Goal: Task Accomplishment & Management: Use online tool/utility

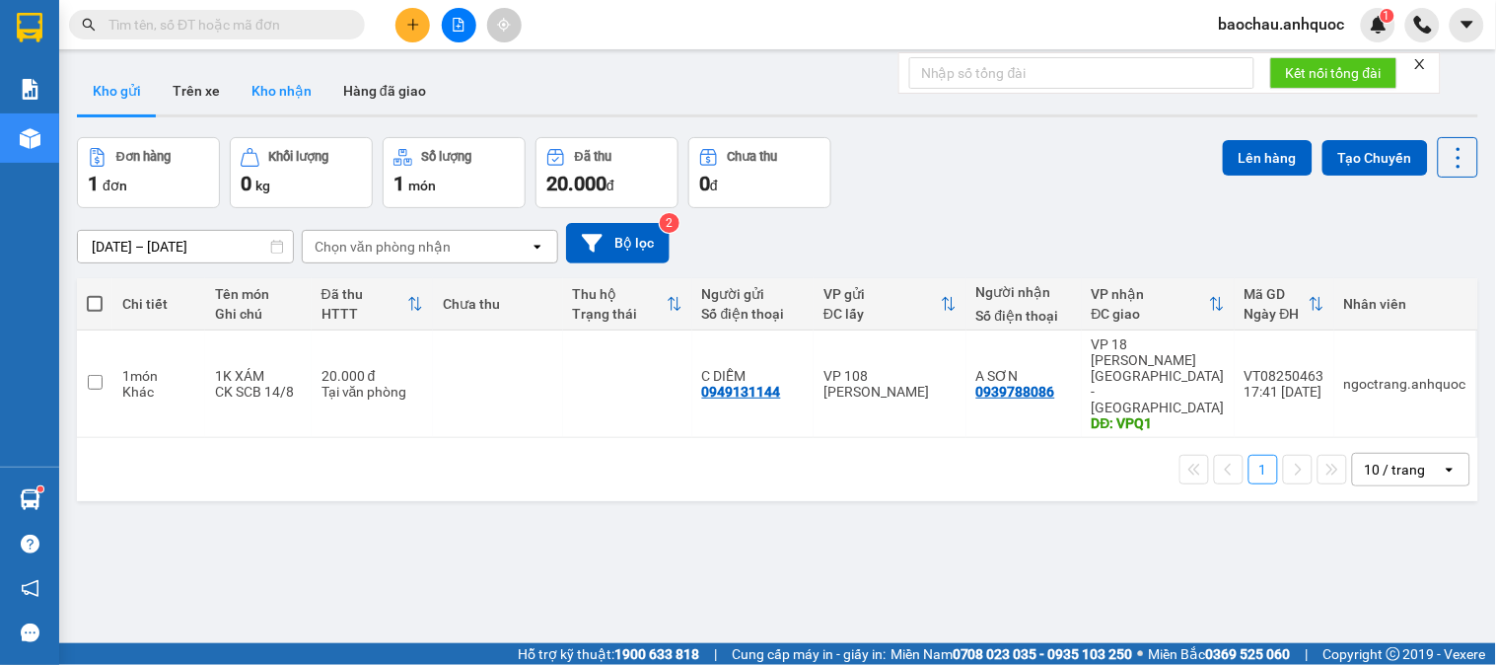
click at [314, 94] on button "Kho nhận" at bounding box center [282, 90] width 92 height 47
click at [309, 92] on button "Kho nhận" at bounding box center [282, 90] width 92 height 47
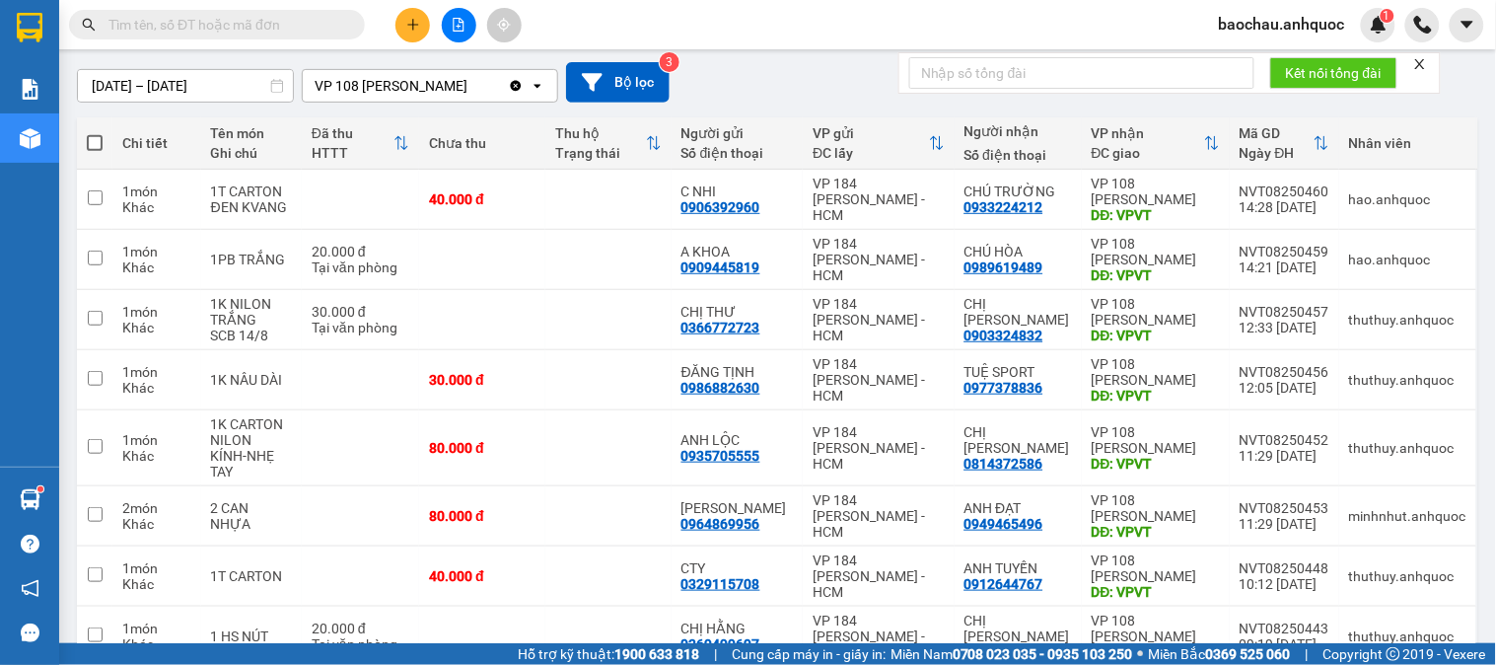
scroll to position [219, 0]
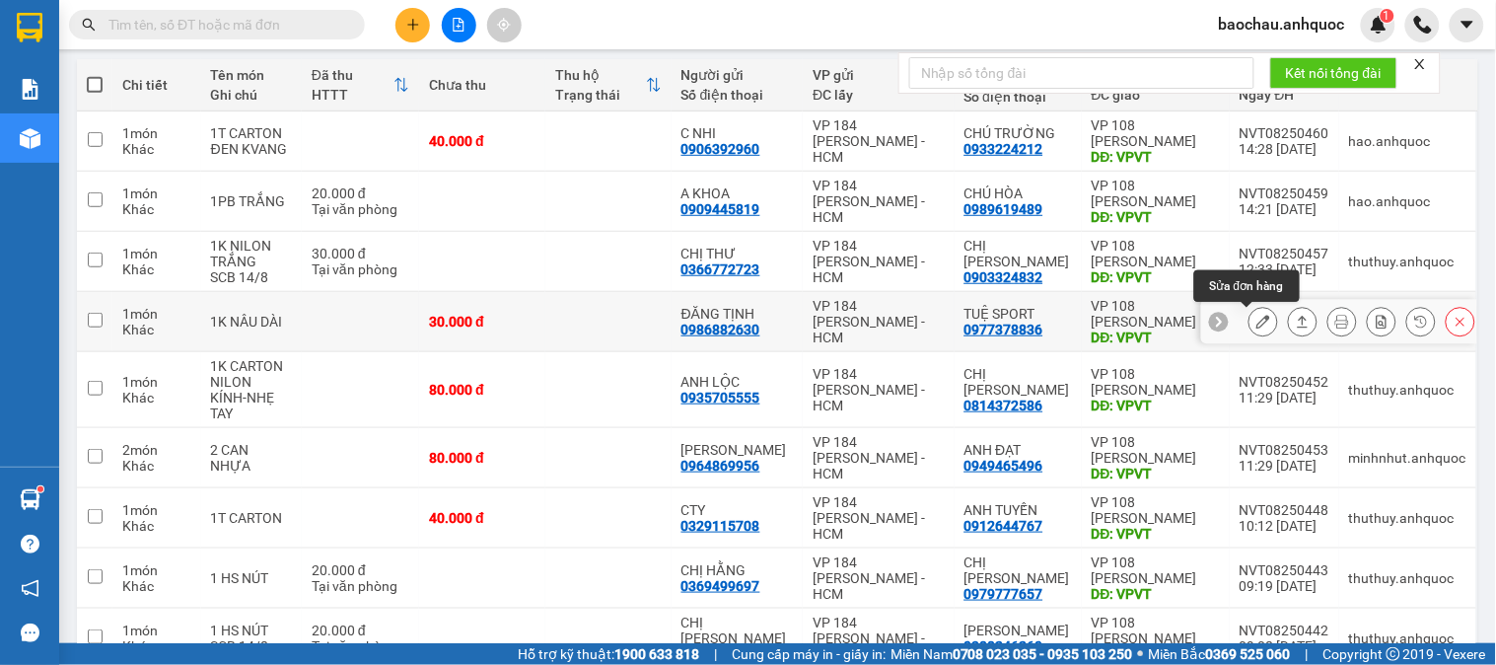
click at [1257, 316] on icon at bounding box center [1264, 322] width 14 height 14
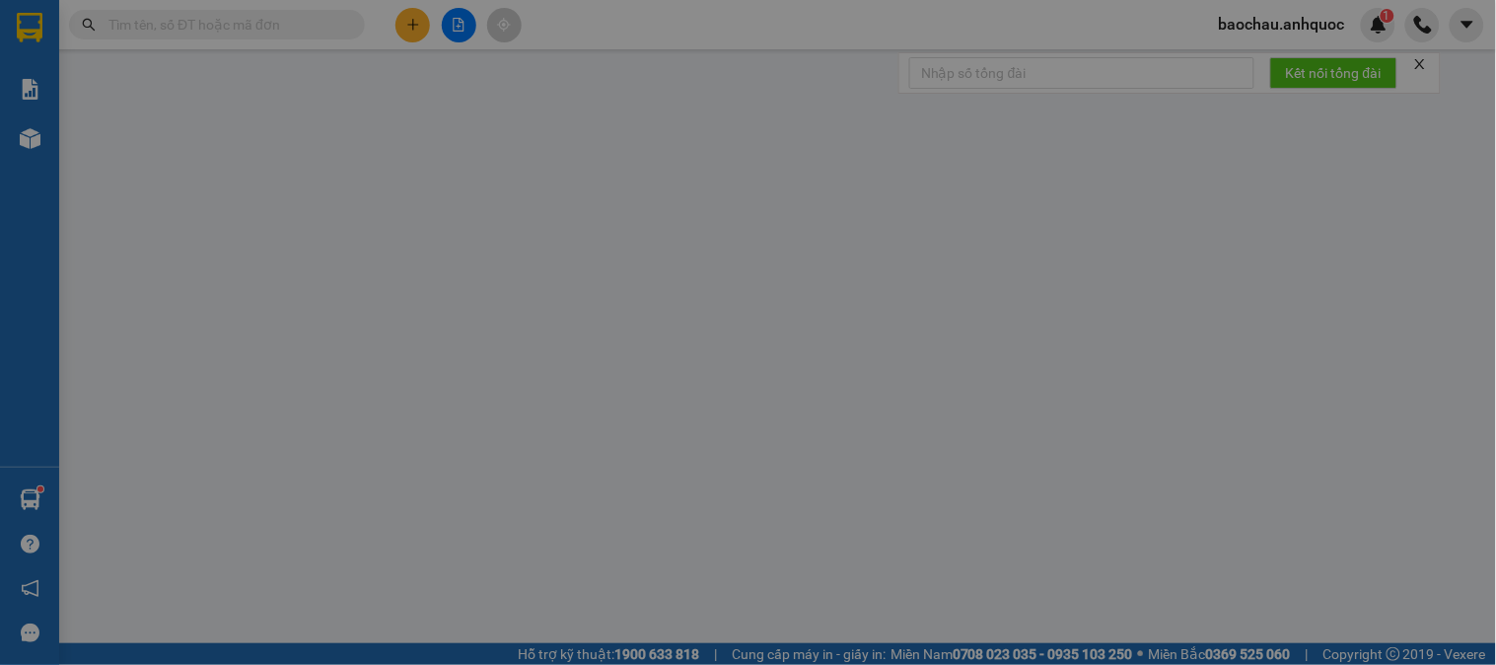
type input "0986882630"
type input "ĐĂNG TỊNH"
type input "0977378836"
type input "TUỆ SPORT"
type input "VPVT"
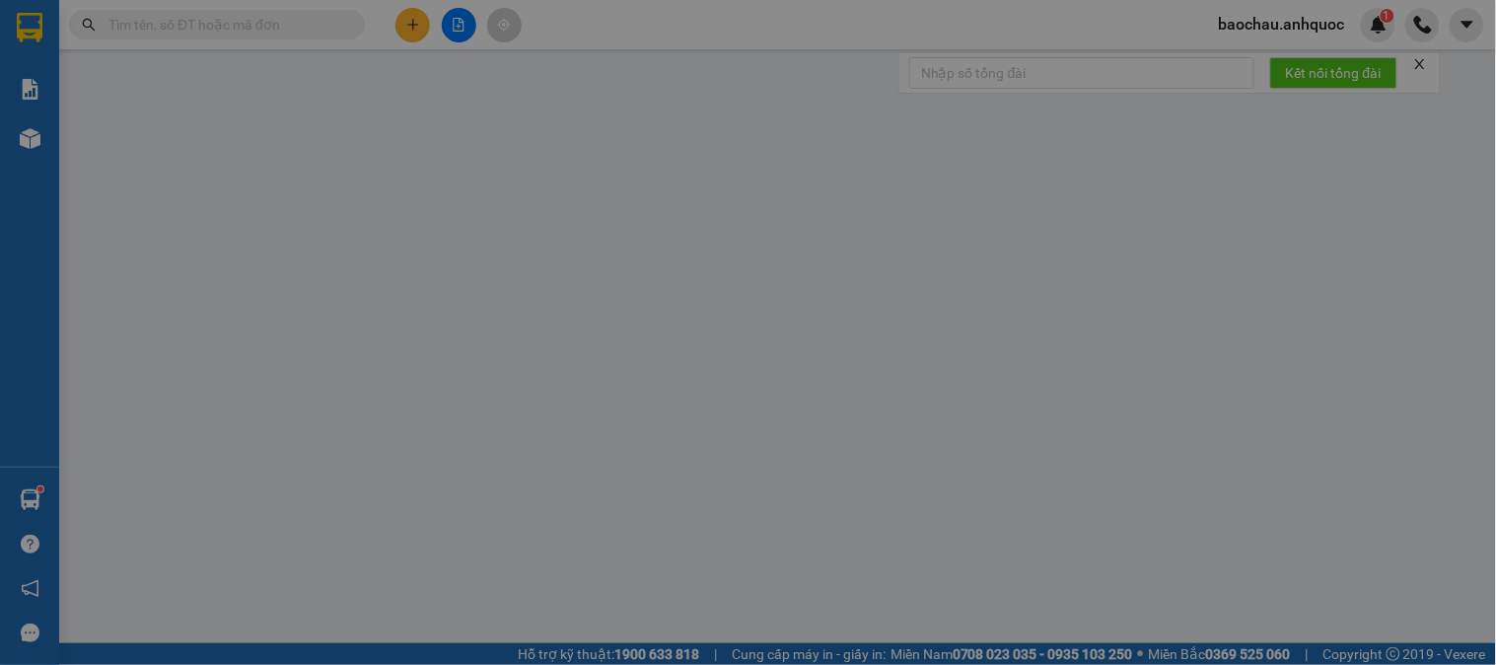
type input "30.000"
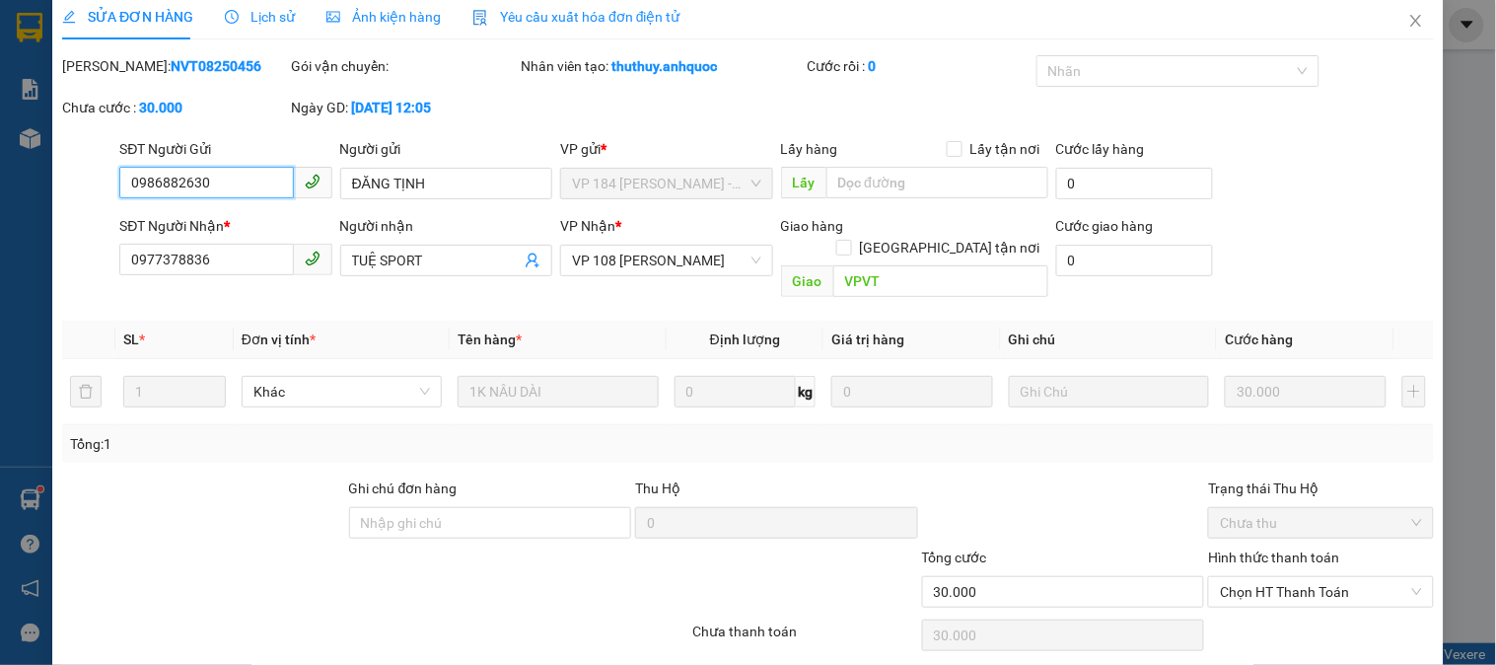
scroll to position [69, 0]
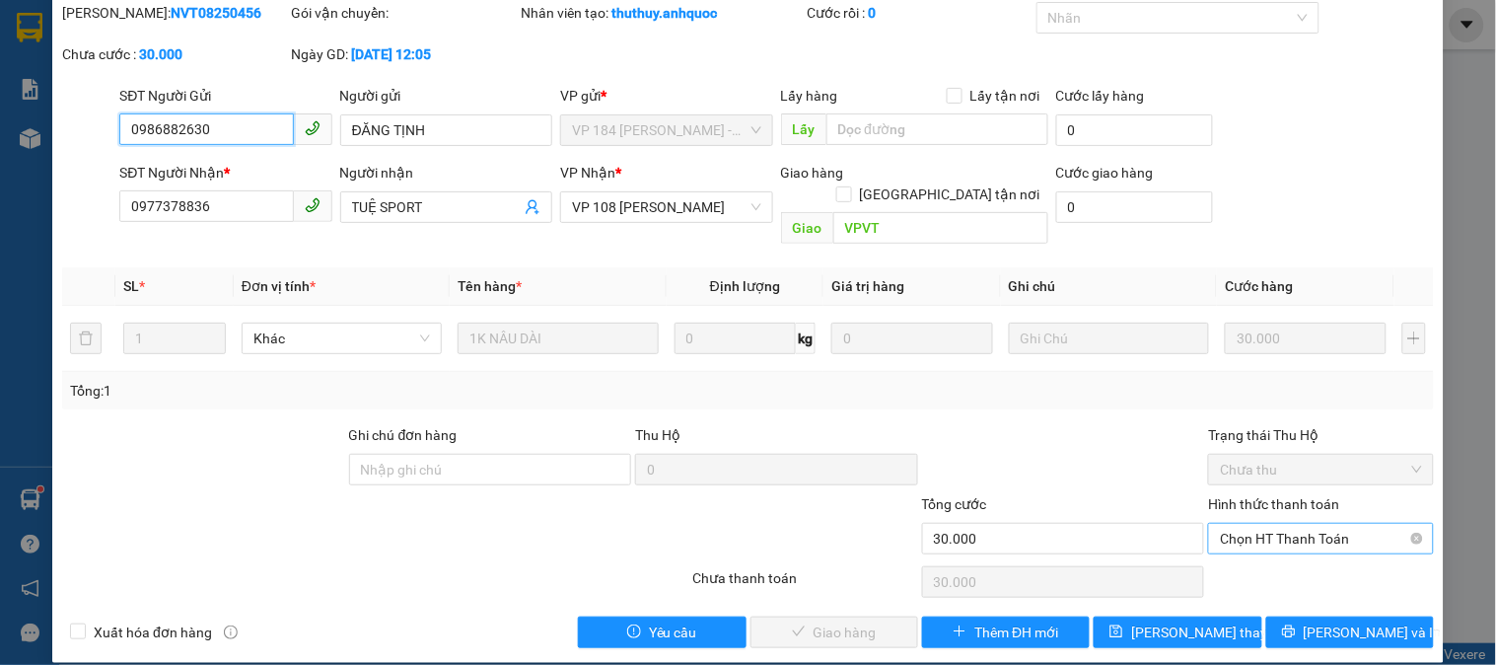
click at [1286, 524] on span "Chọn HT Thanh Toán" at bounding box center [1320, 539] width 201 height 30
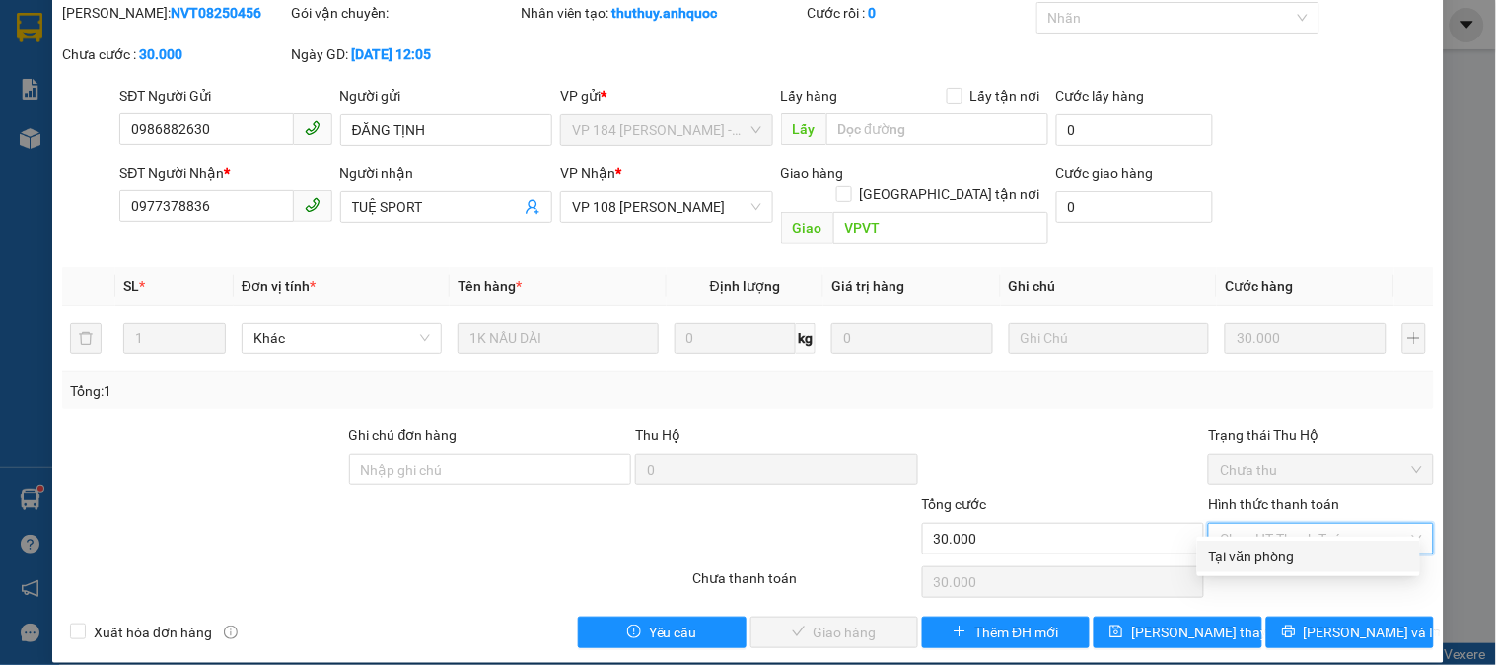
click at [1254, 558] on div "Tại văn phòng" at bounding box center [1308, 556] width 199 height 22
type input "0"
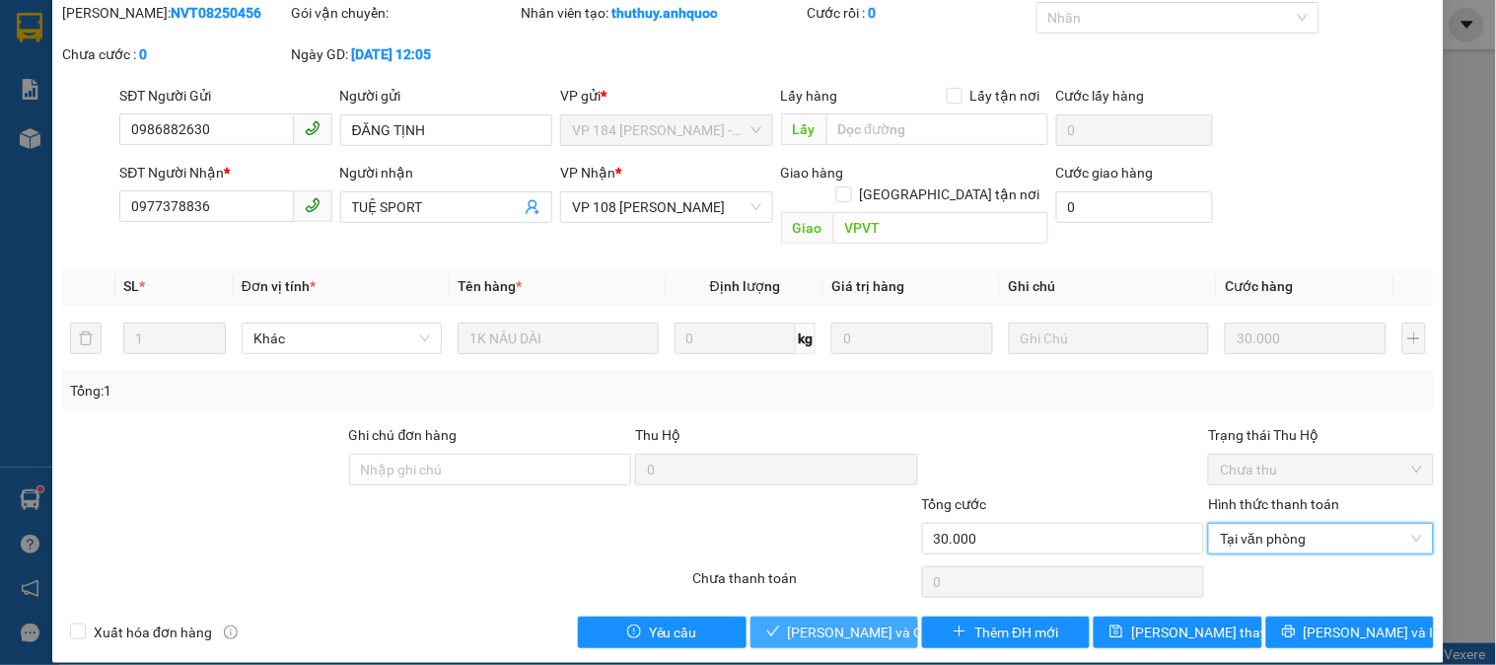
click at [792, 621] on span "[PERSON_NAME] và Giao hàng" at bounding box center [882, 632] width 189 height 22
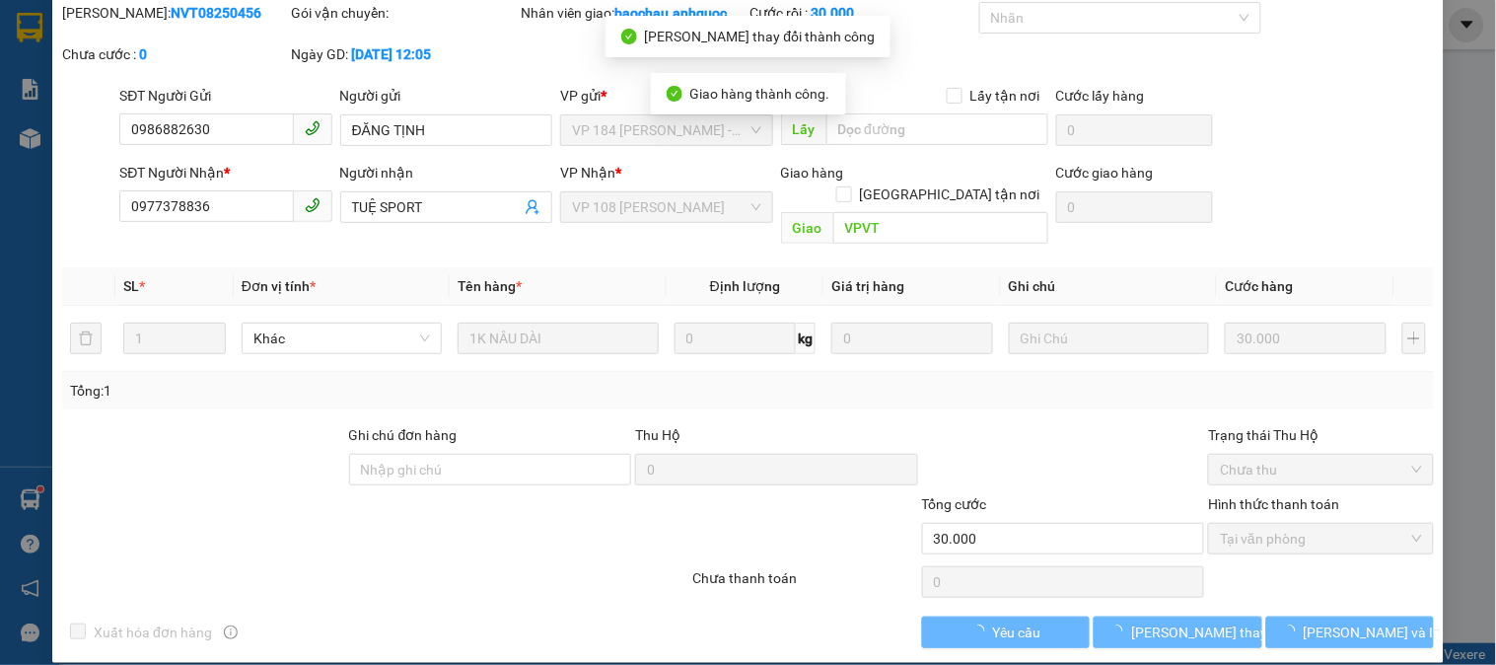
scroll to position [0, 0]
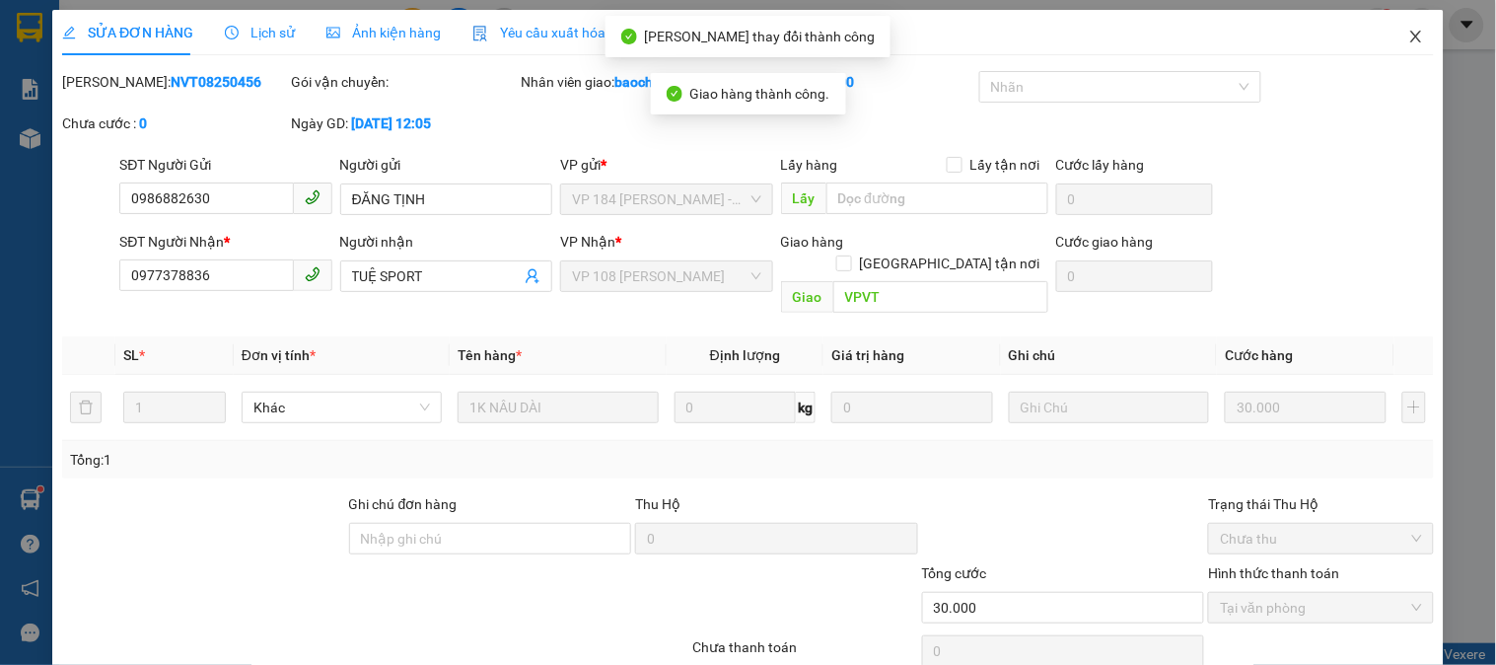
click at [1389, 37] on span "Close" at bounding box center [1416, 37] width 55 height 55
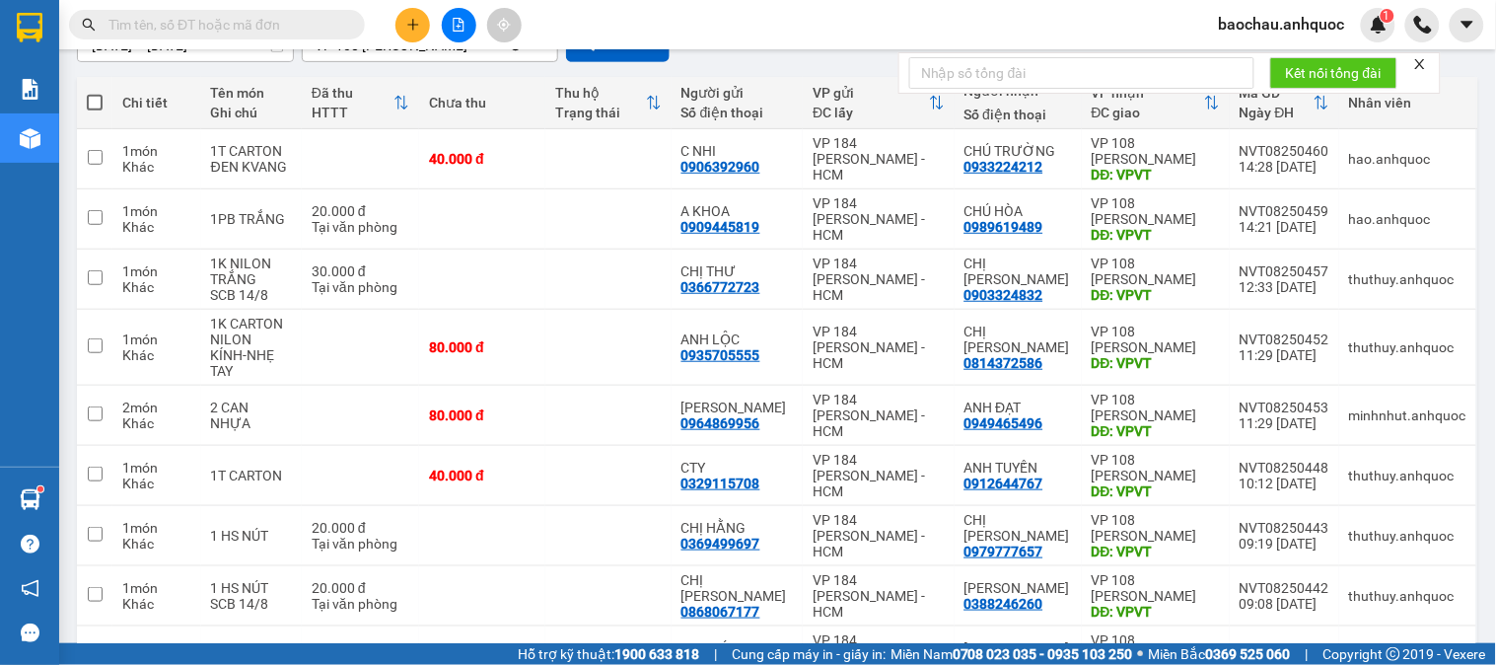
scroll to position [219, 0]
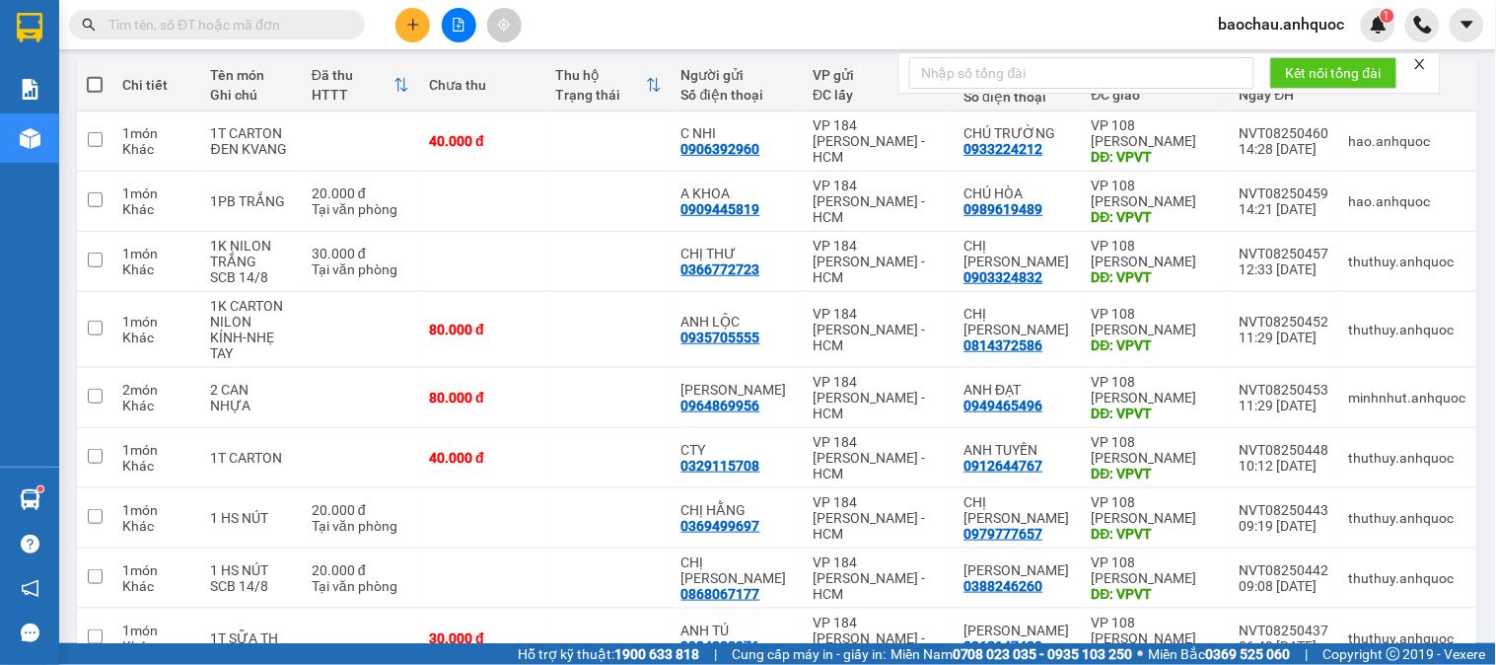
click at [269, 27] on input "text" at bounding box center [225, 25] width 233 height 22
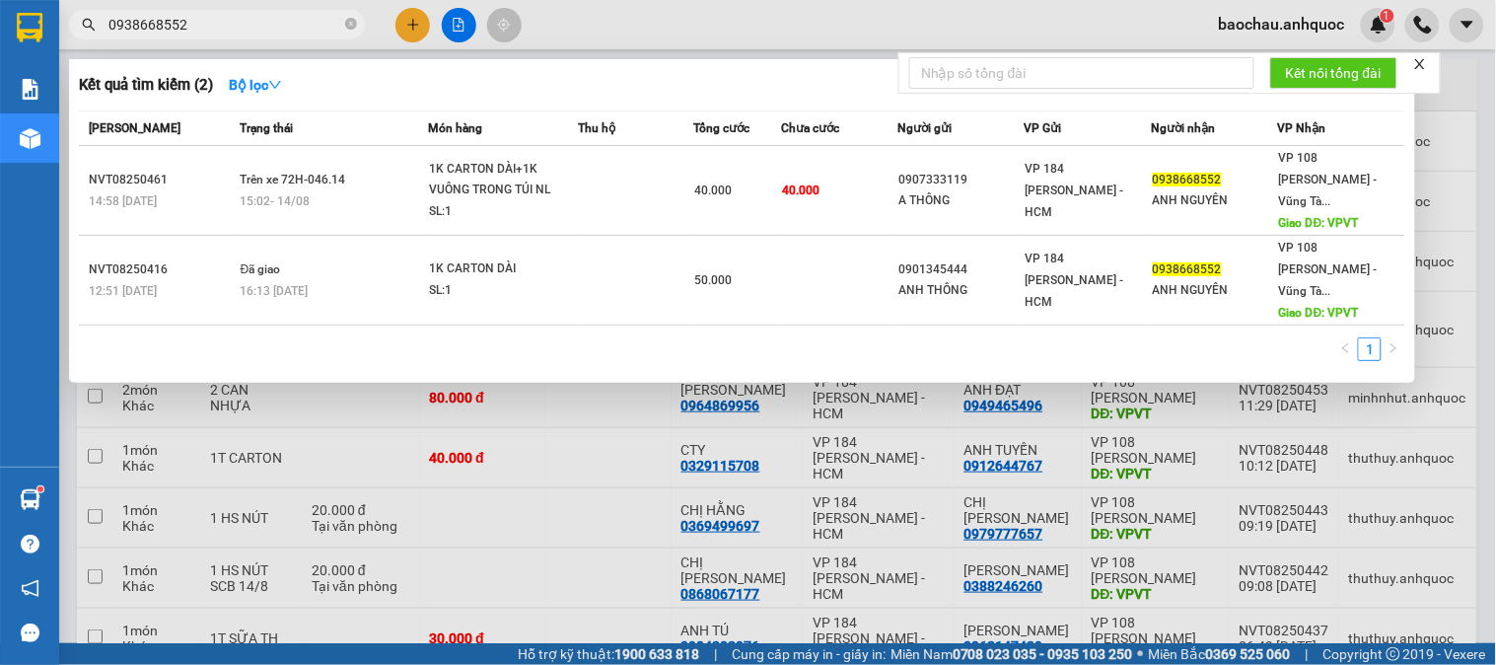
type input "0938668552"
click at [920, 415] on div at bounding box center [748, 332] width 1496 height 665
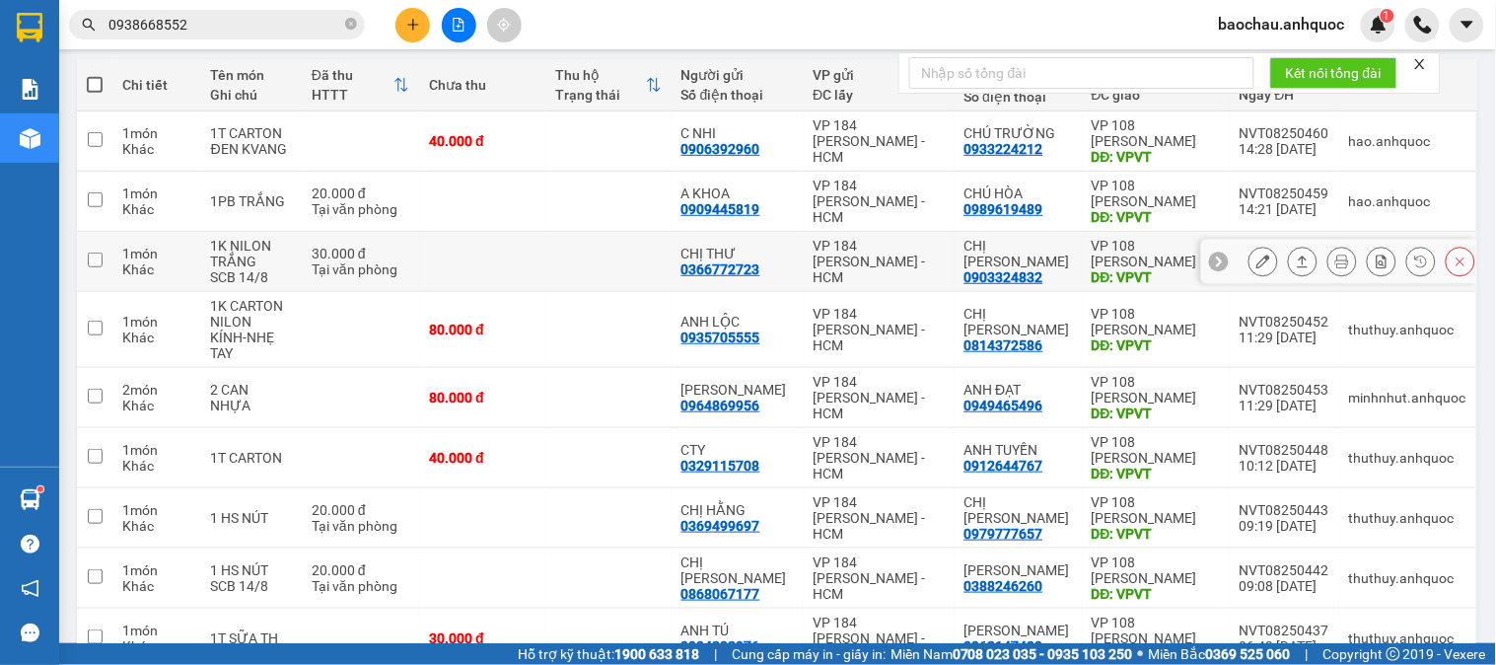
scroll to position [0, 0]
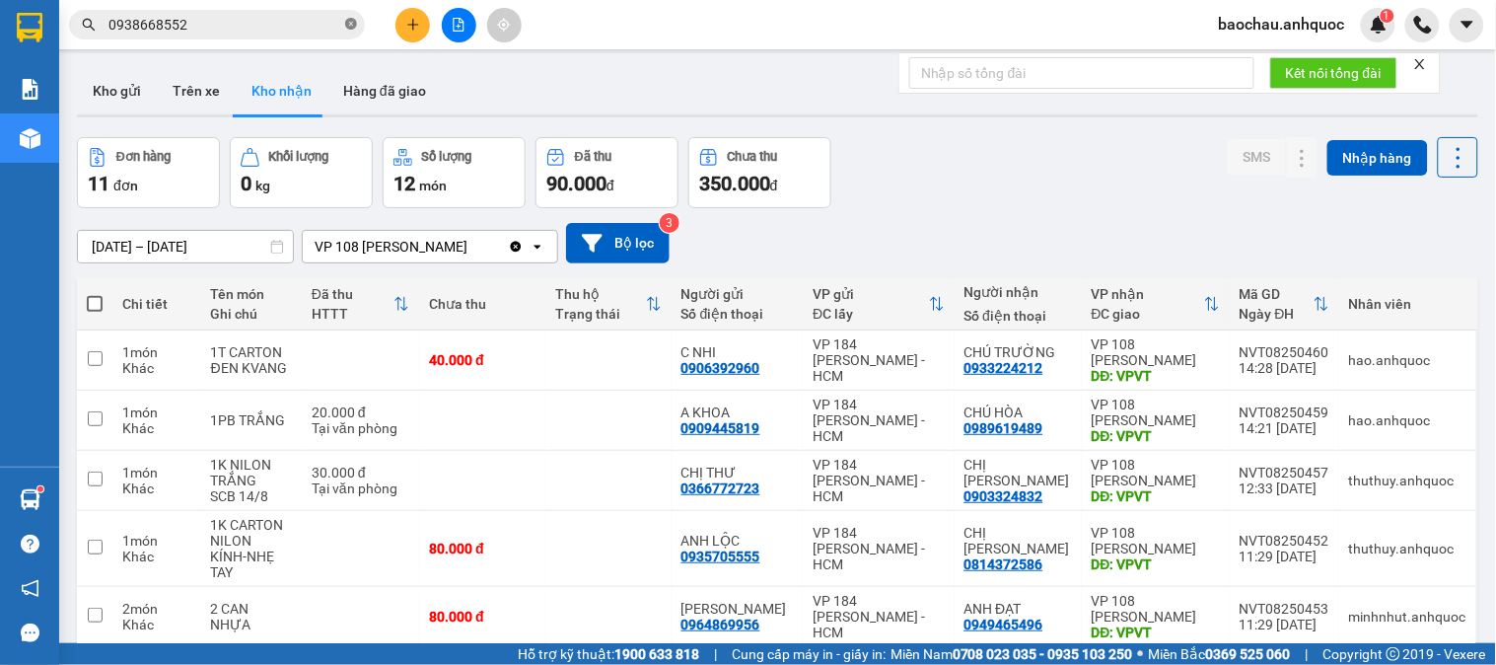
click at [346, 18] on icon "close-circle" at bounding box center [351, 24] width 12 height 12
click at [119, 111] on button "Kho gửi" at bounding box center [117, 90] width 80 height 47
click at [132, 104] on button "Kho gửi" at bounding box center [117, 90] width 80 height 47
click at [135, 104] on button "Kho gửi" at bounding box center [117, 90] width 80 height 47
